Goal: Information Seeking & Learning: Learn about a topic

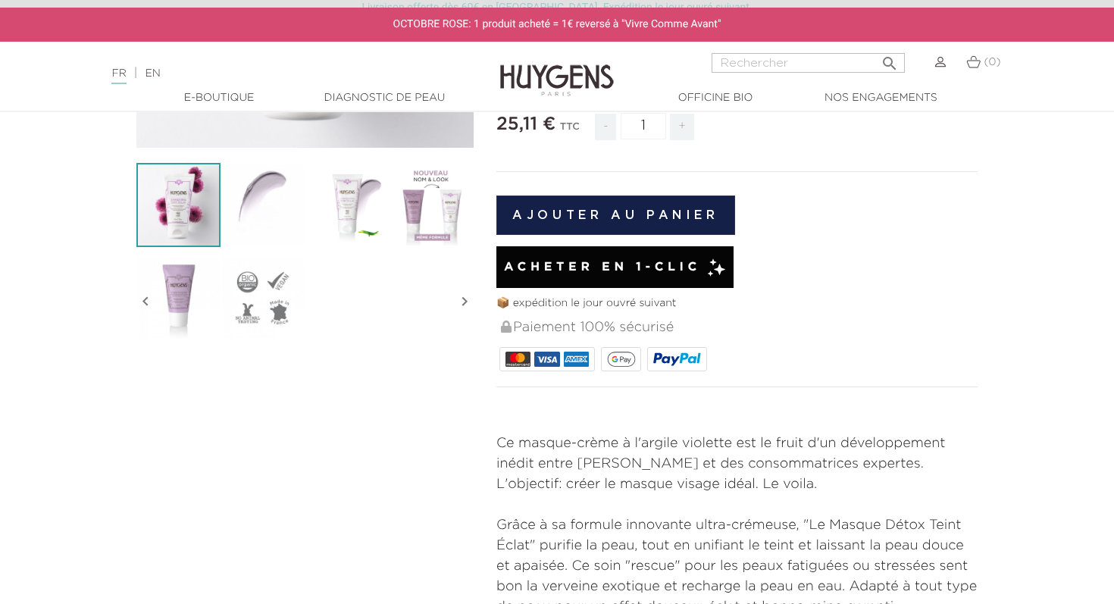
scroll to position [450, 0]
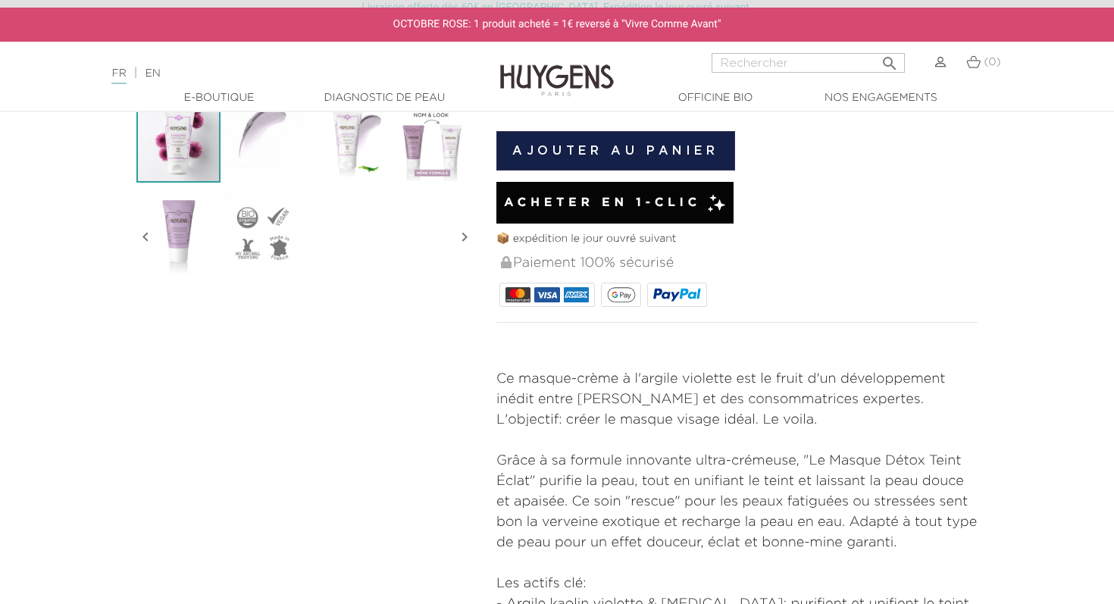
click at [363, 156] on img at bounding box center [347, 140] width 84 height 84
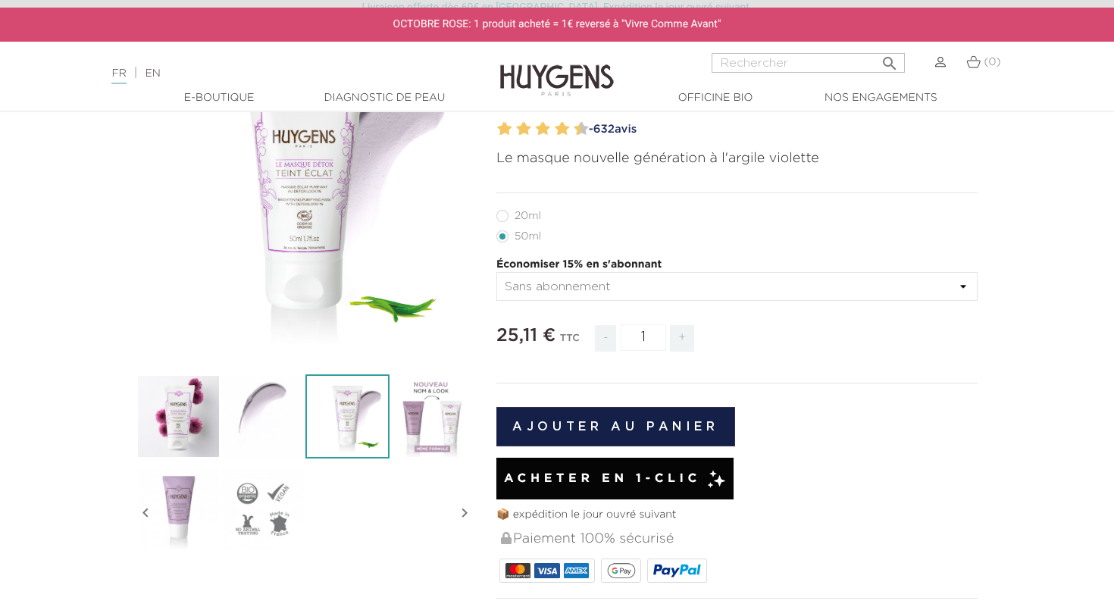
scroll to position [168, 0]
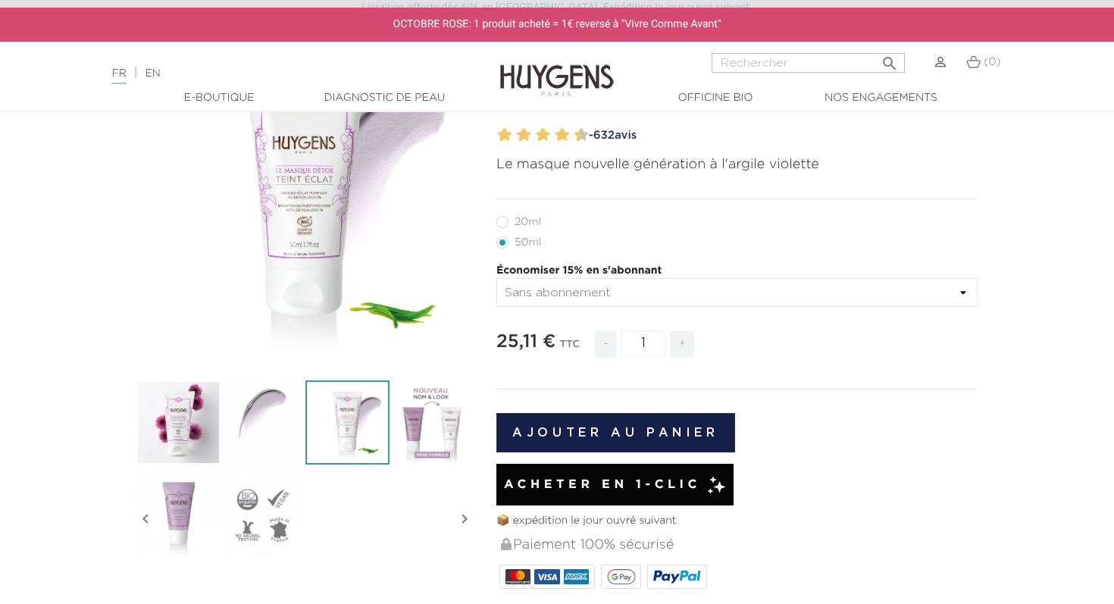
click at [152, 429] on img at bounding box center [178, 422] width 84 height 84
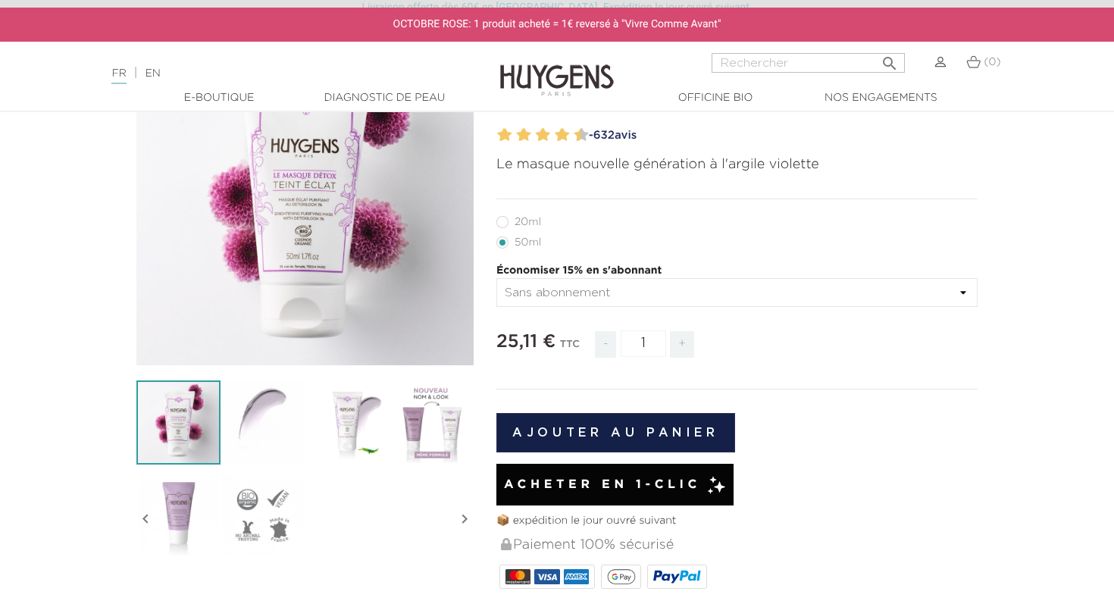
click at [272, 433] on img at bounding box center [262, 422] width 84 height 84
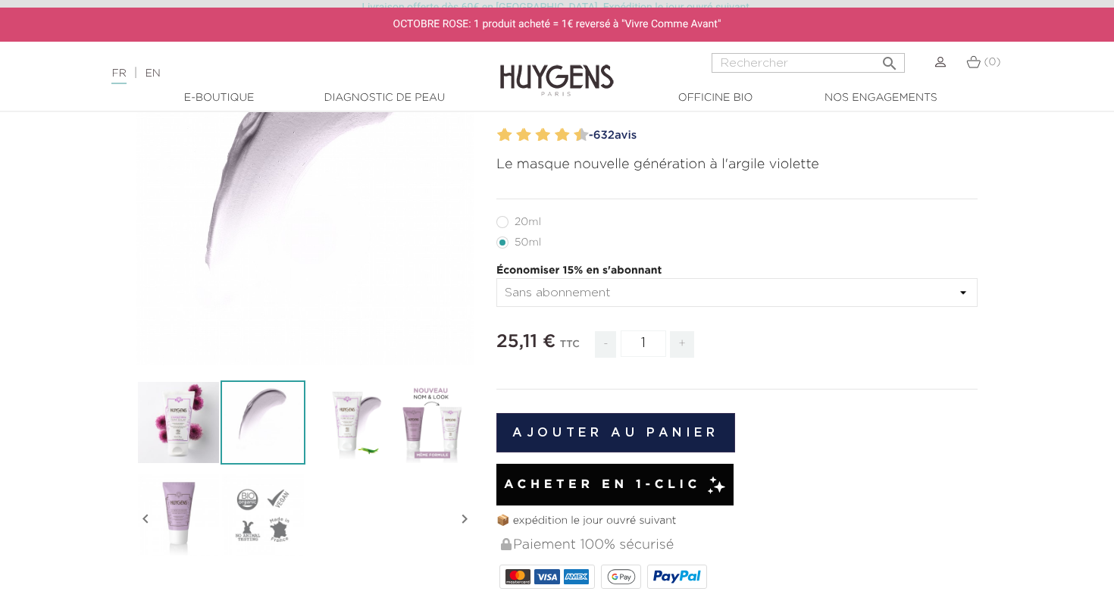
click at [367, 422] on img at bounding box center [347, 422] width 84 height 84
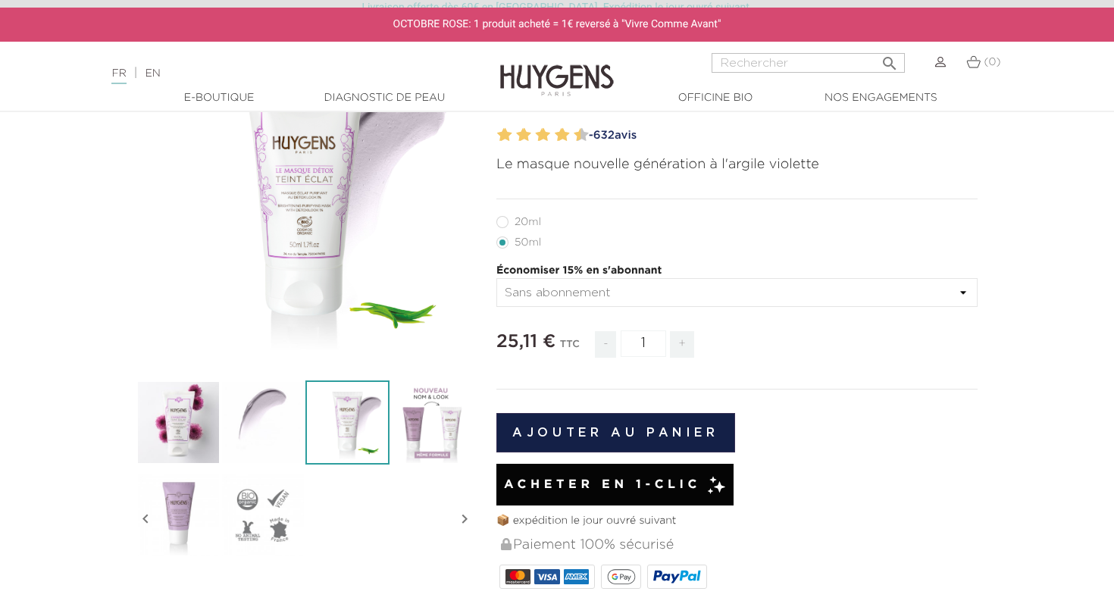
click at [305, 177] on icon "" at bounding box center [305, 197] width 76 height 76
click at [426, 445] on img at bounding box center [431, 422] width 84 height 84
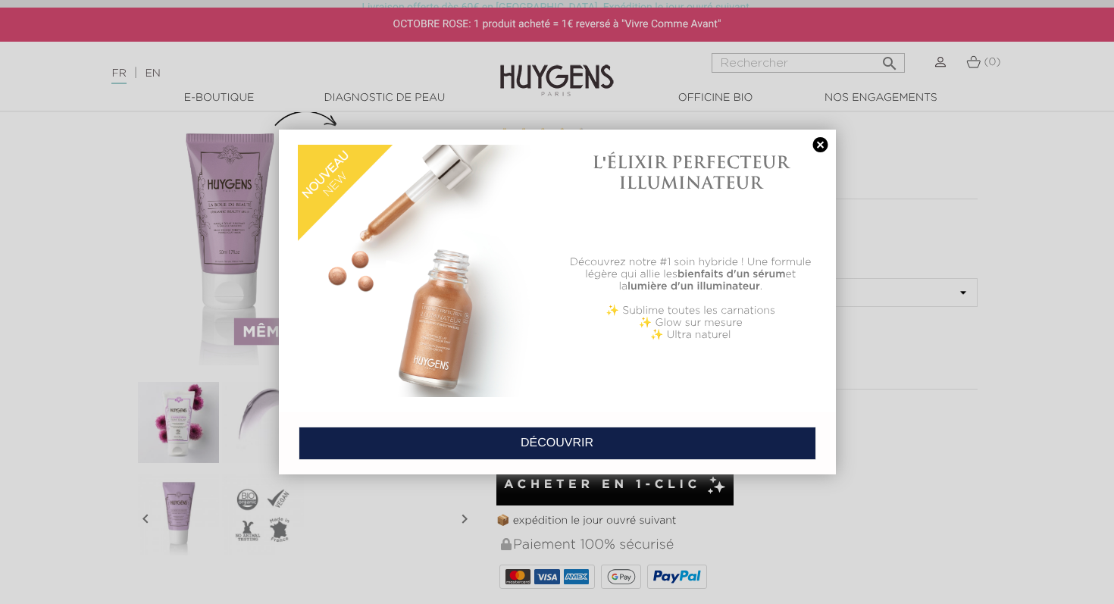
click at [820, 142] on link at bounding box center [820, 145] width 21 height 16
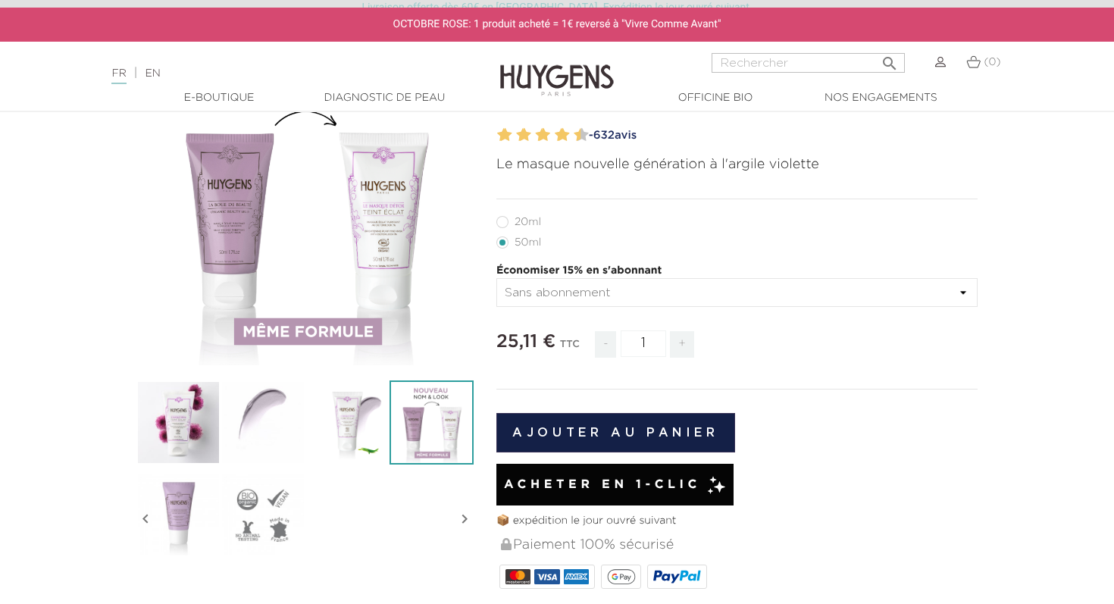
click at [208, 507] on img at bounding box center [178, 514] width 84 height 84
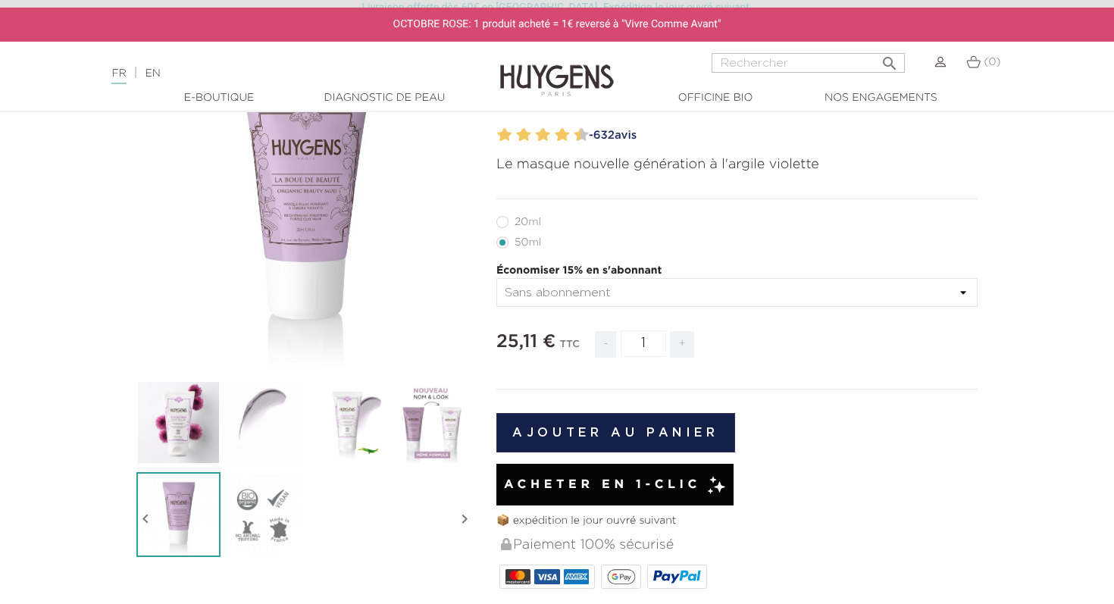
click at [257, 486] on img at bounding box center [262, 514] width 84 height 84
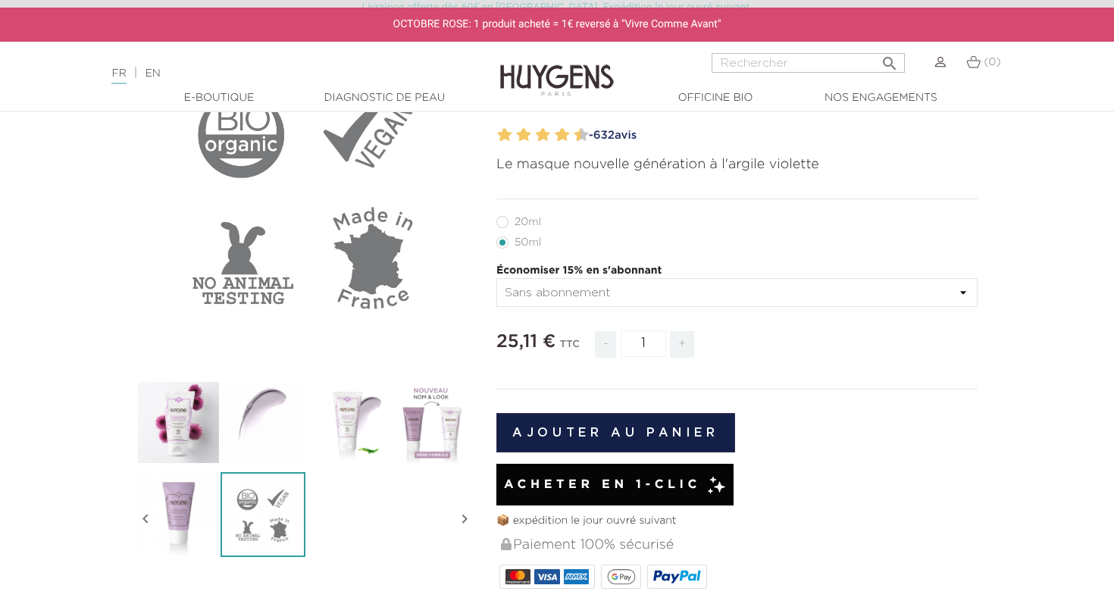
click at [414, 410] on img at bounding box center [431, 422] width 84 height 84
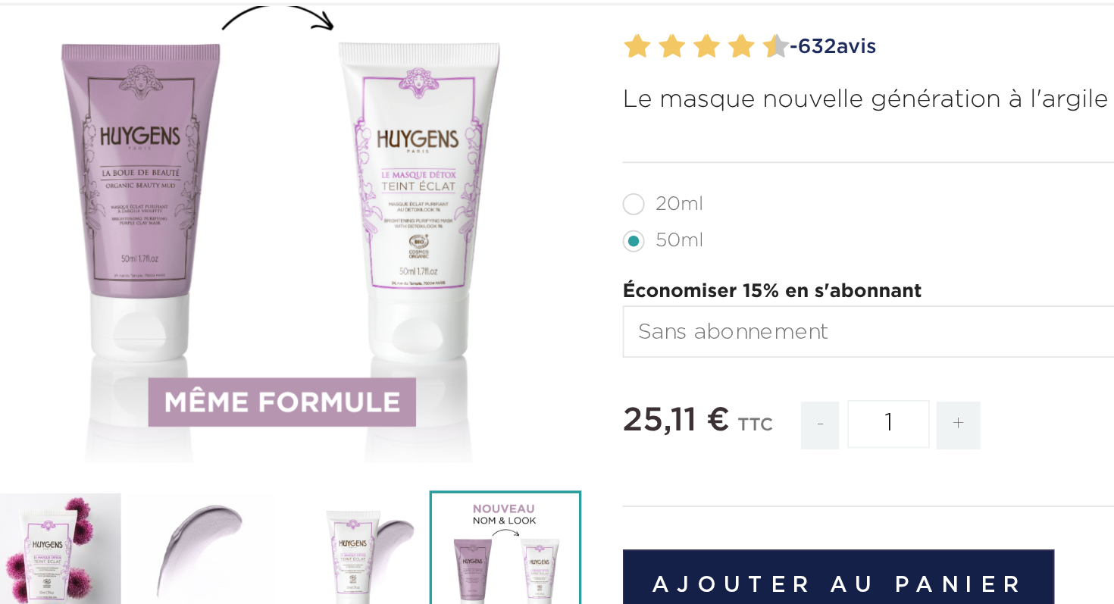
click at [387, 214] on div "" at bounding box center [304, 196] width 337 height 337
